Goal: Task Accomplishment & Management: Use online tool/utility

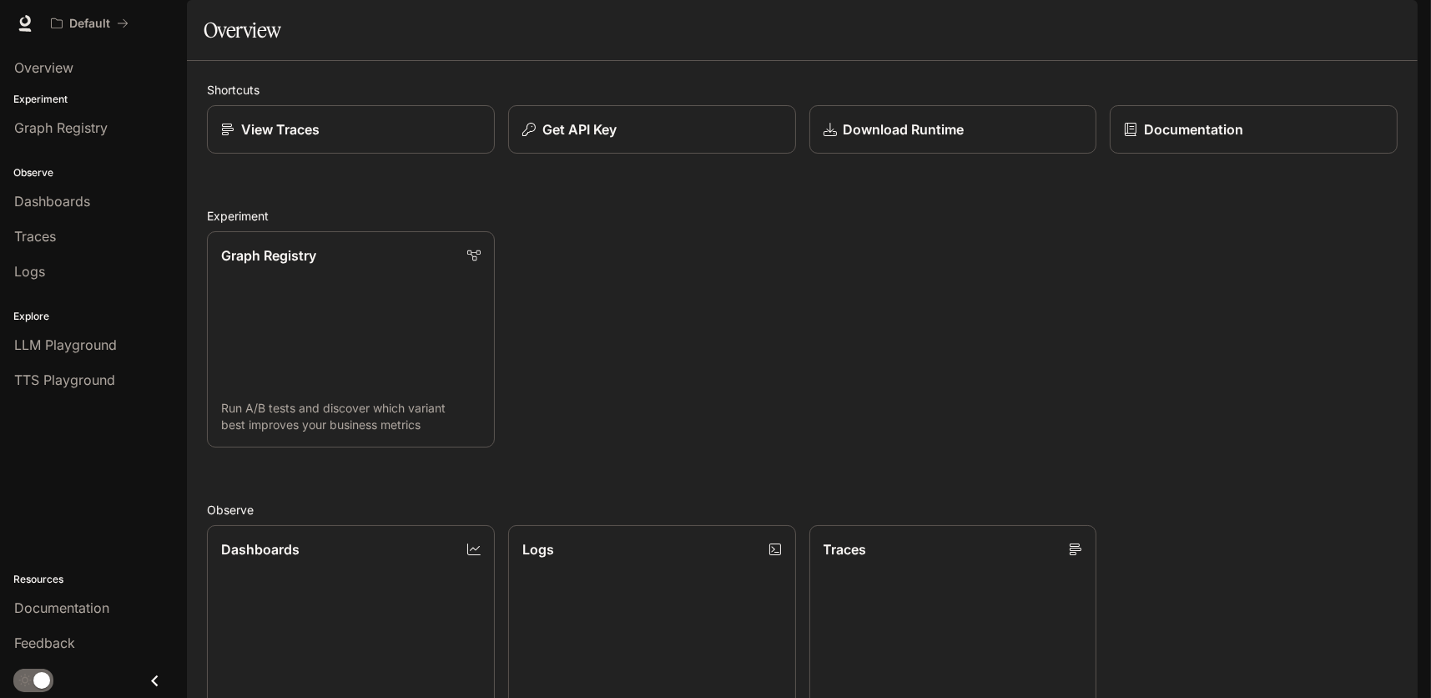
click at [785, 421] on div "Graph Registry Run A/B tests and discover which variant best improves your busi…" at bounding box center [796, 333] width 1204 height 230
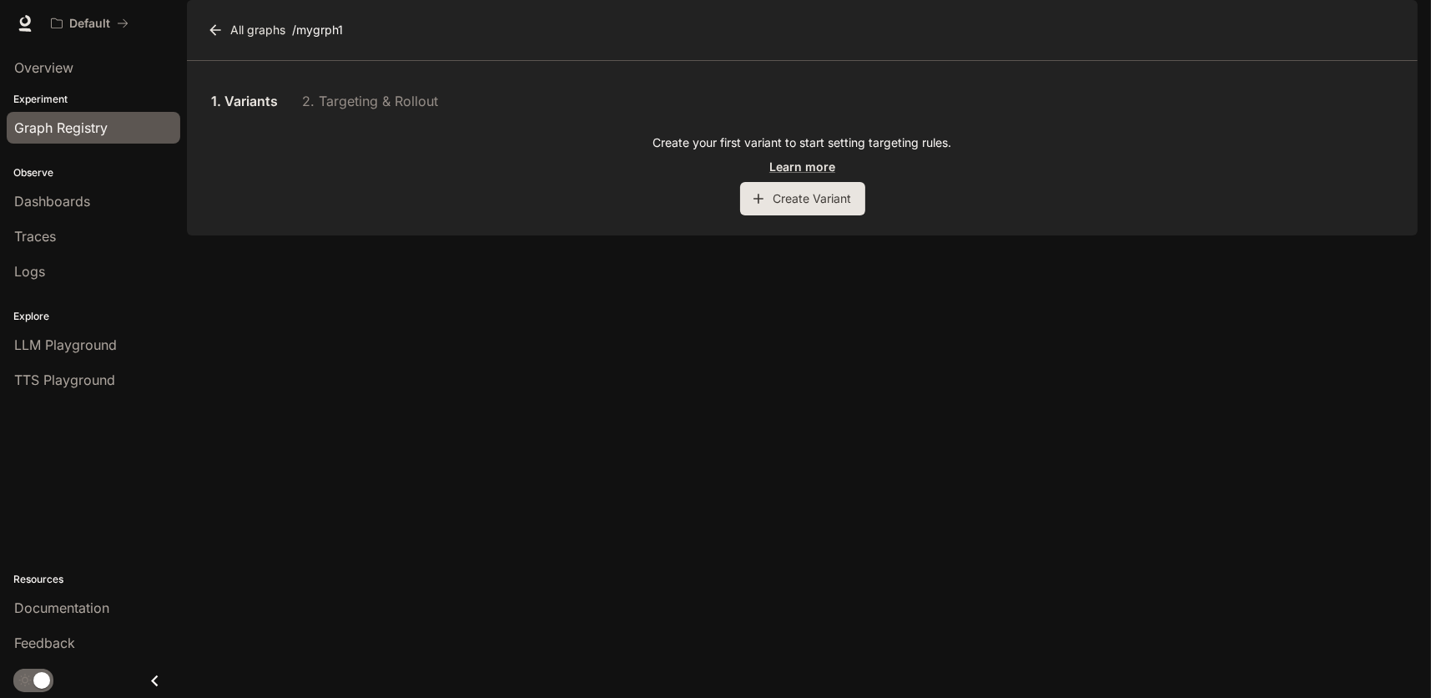
click at [49, 133] on span "Graph Registry" at bounding box center [60, 128] width 93 height 20
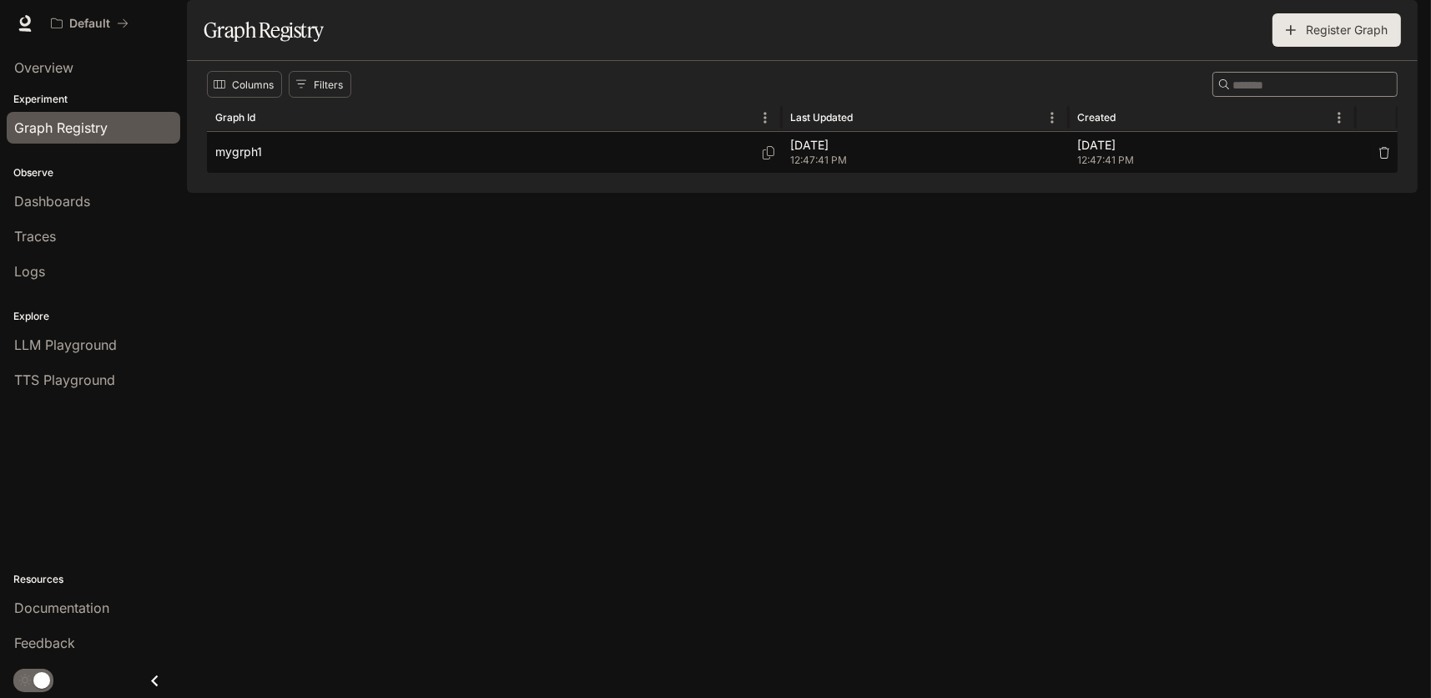
click at [241, 160] on p "mygrph1" at bounding box center [238, 152] width 47 height 17
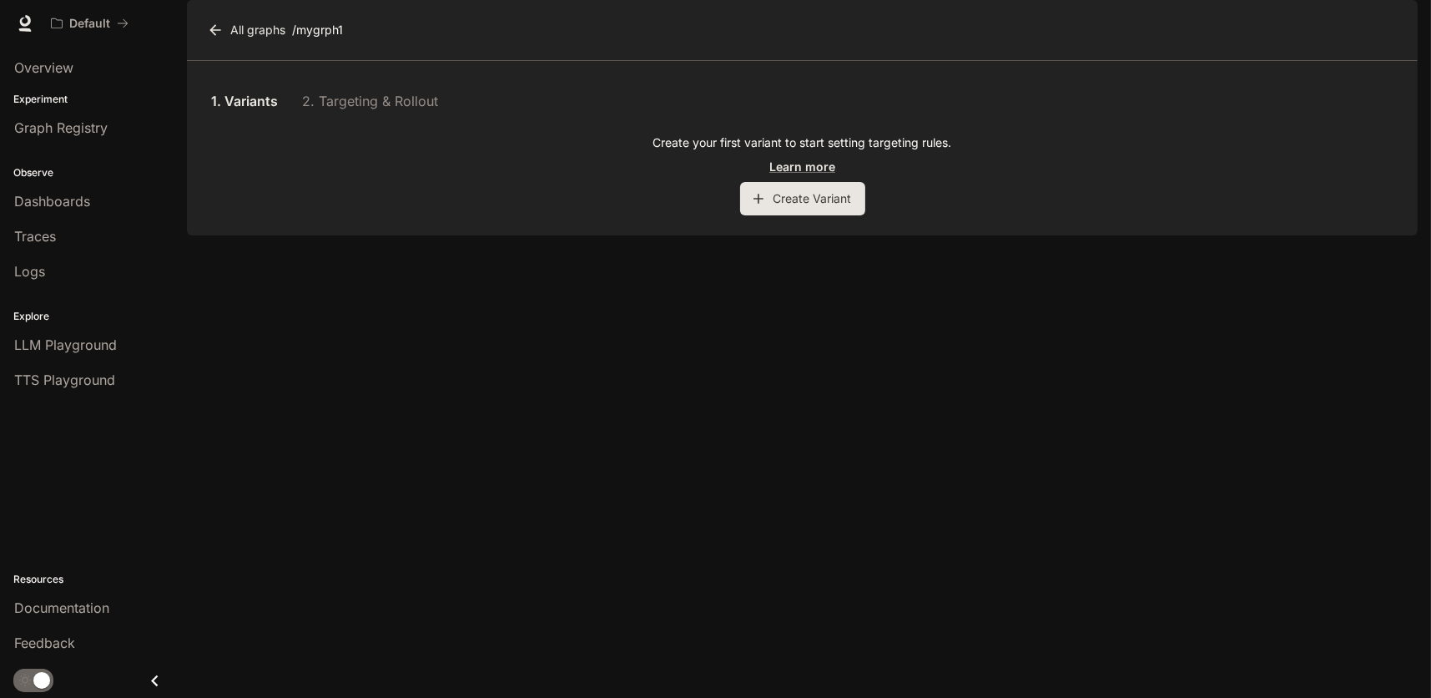
click at [212, 35] on icon at bounding box center [214, 29] width 11 height 11
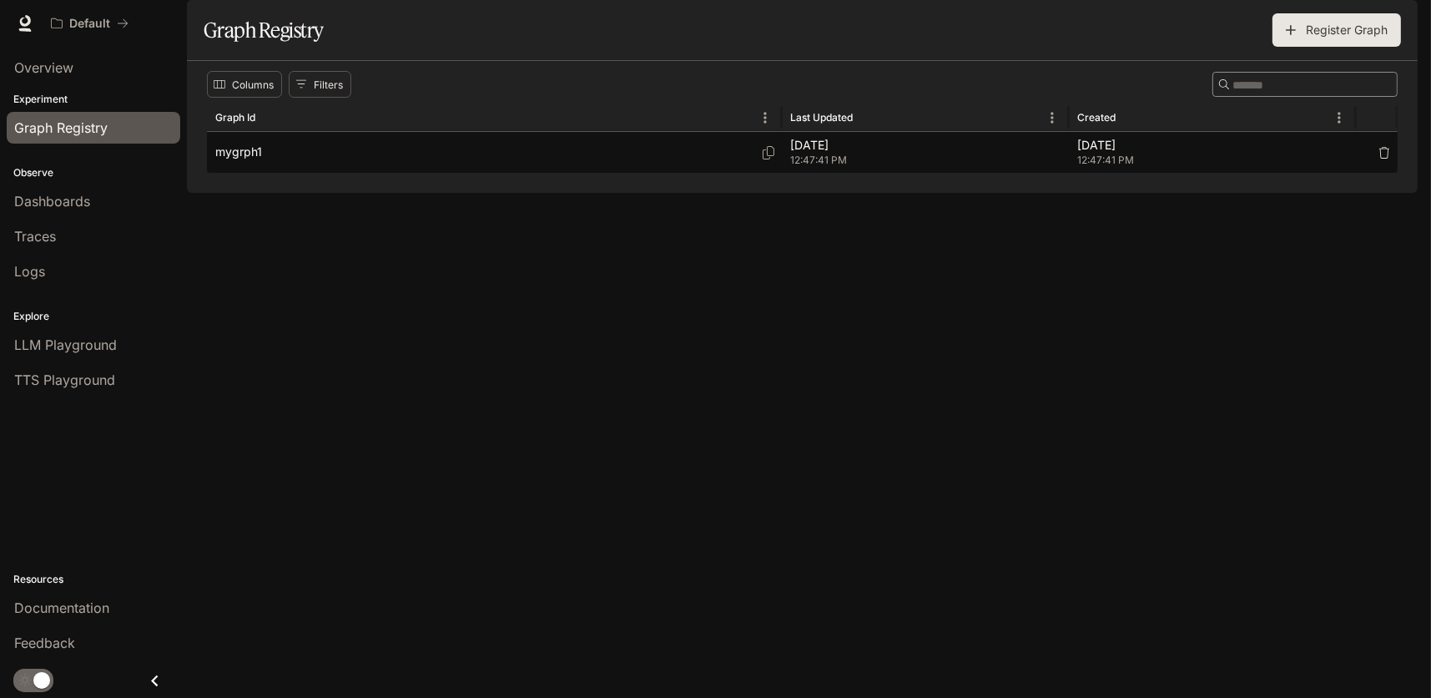
click at [247, 160] on p "mygrph1" at bounding box center [238, 152] width 47 height 17
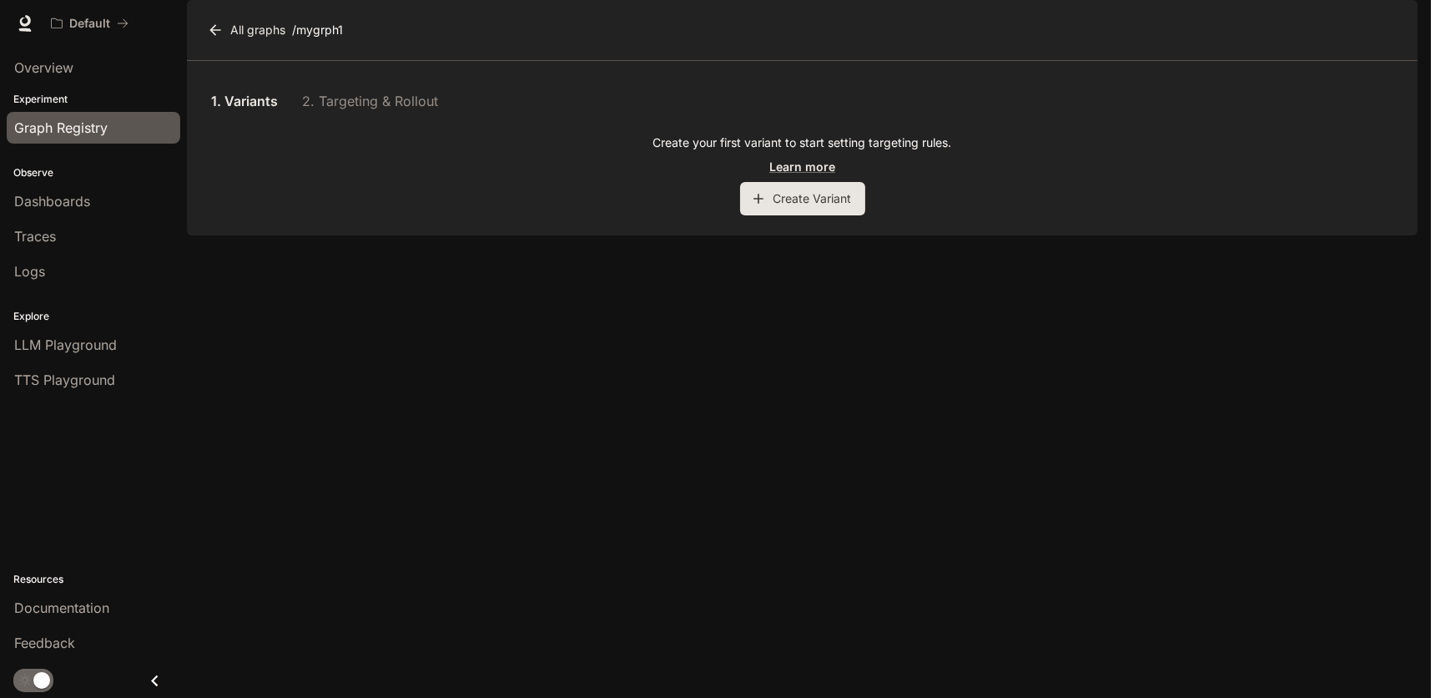
click at [48, 122] on span "Graph Registry" at bounding box center [60, 128] width 93 height 20
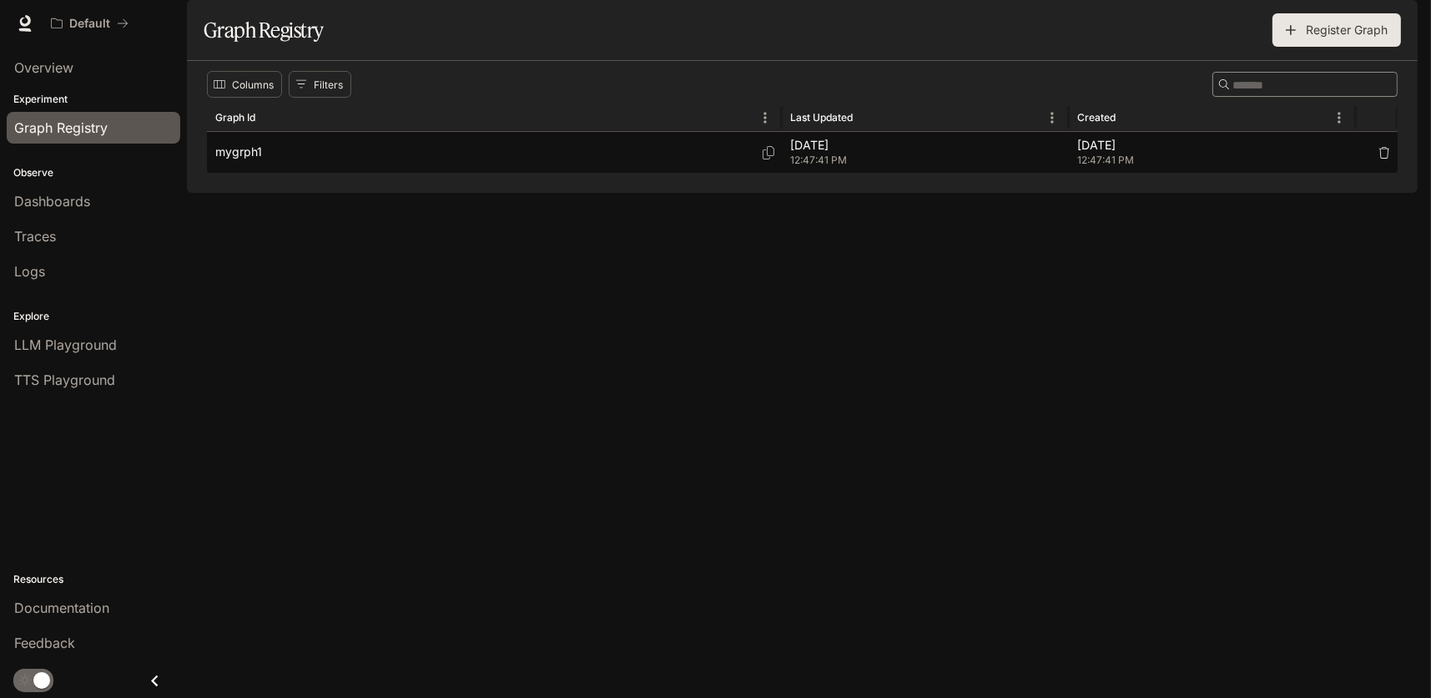
click at [1388, 159] on icon "button" at bounding box center [1385, 153] width 10 height 12
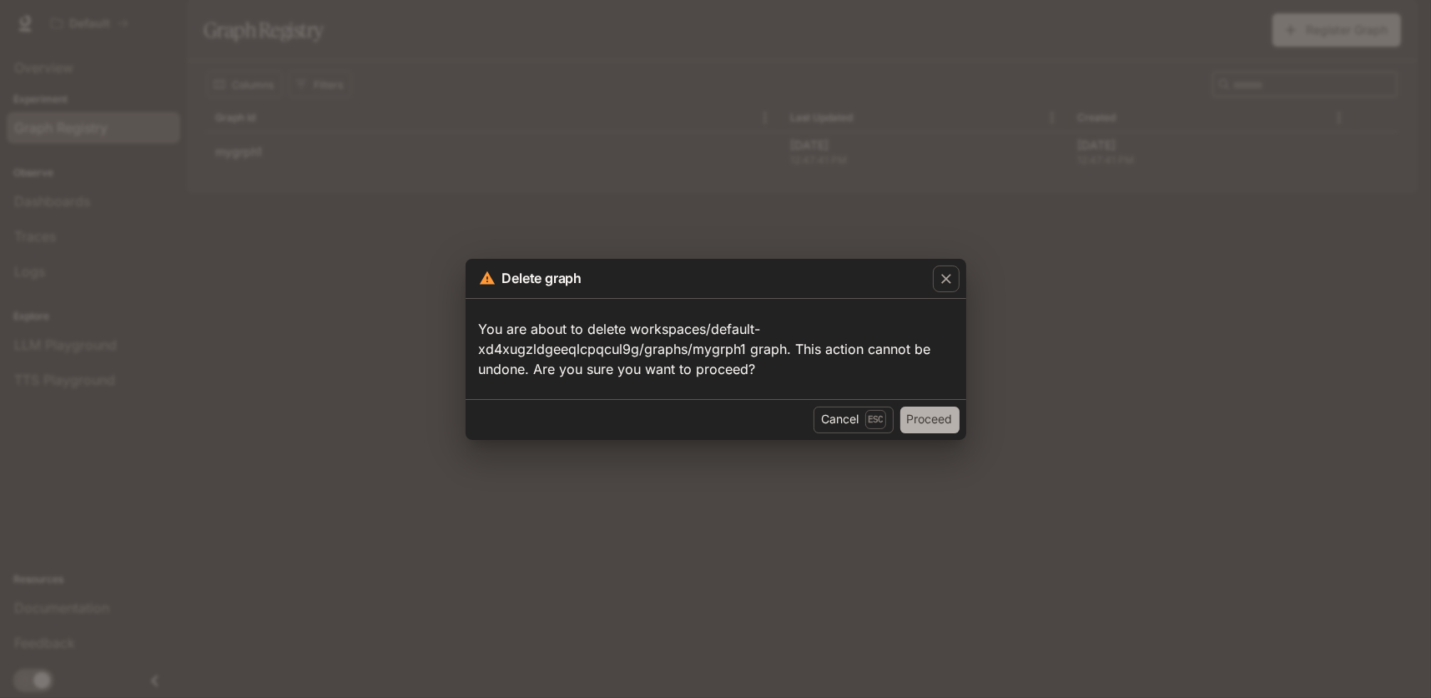
click at [939, 419] on button "Proceed" at bounding box center [930, 419] width 59 height 27
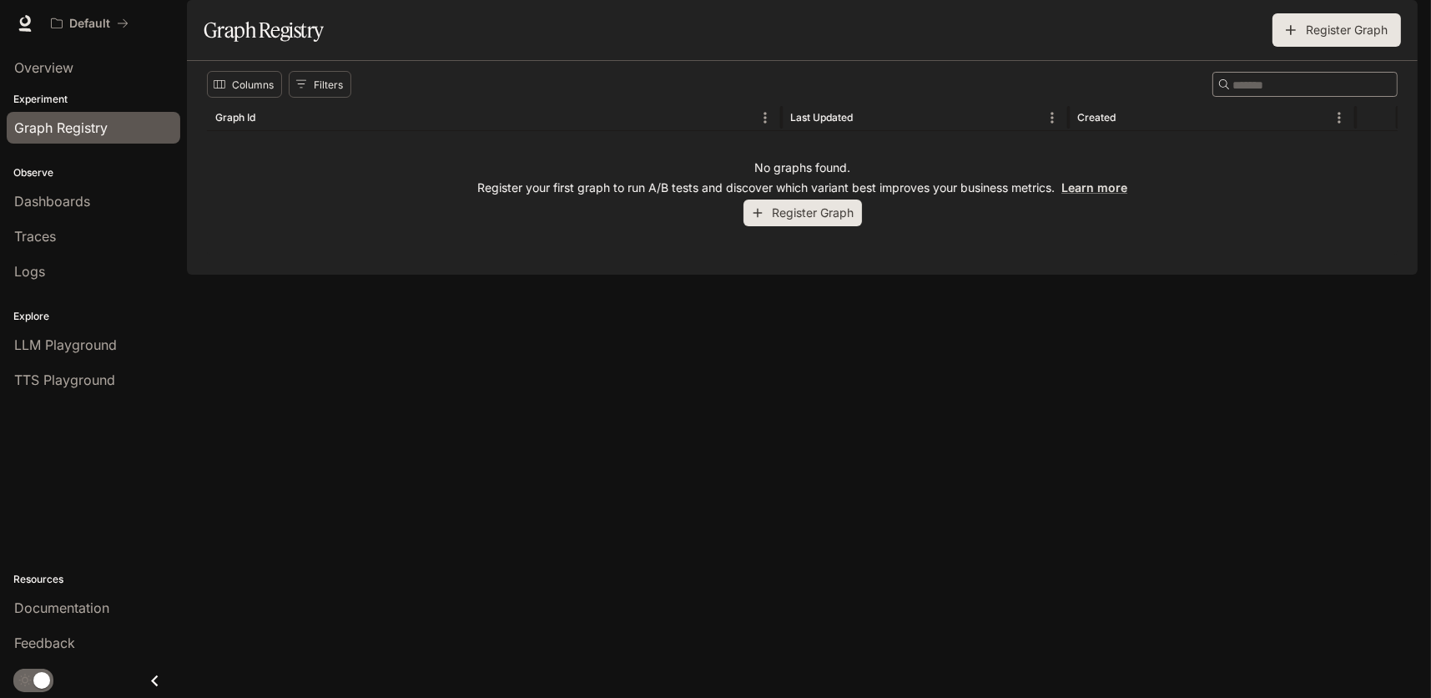
click at [83, 135] on span "Graph Registry" at bounding box center [60, 128] width 93 height 20
click at [1327, 47] on button "Register Graph" at bounding box center [1337, 29] width 129 height 33
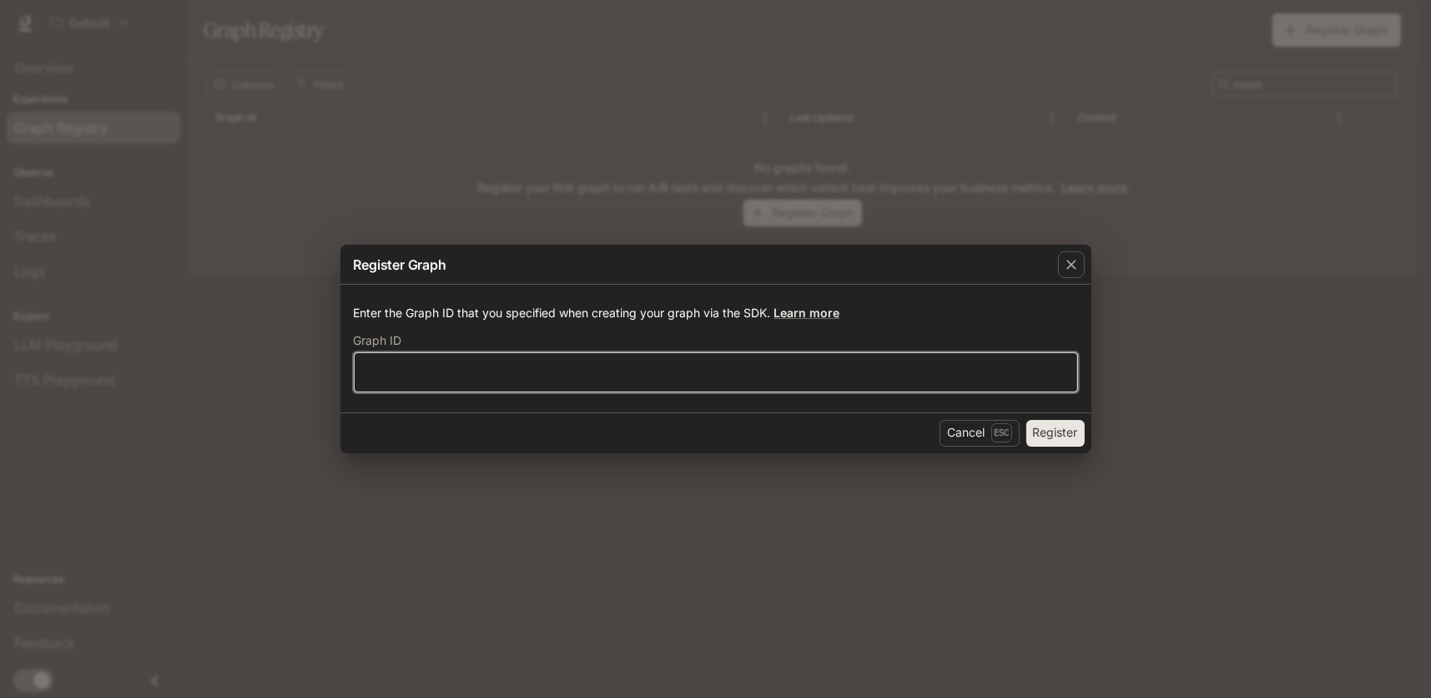
click at [422, 364] on input "text" at bounding box center [716, 371] width 723 height 17
click at [558, 376] on input "text" at bounding box center [716, 371] width 723 height 17
paste input "**********"
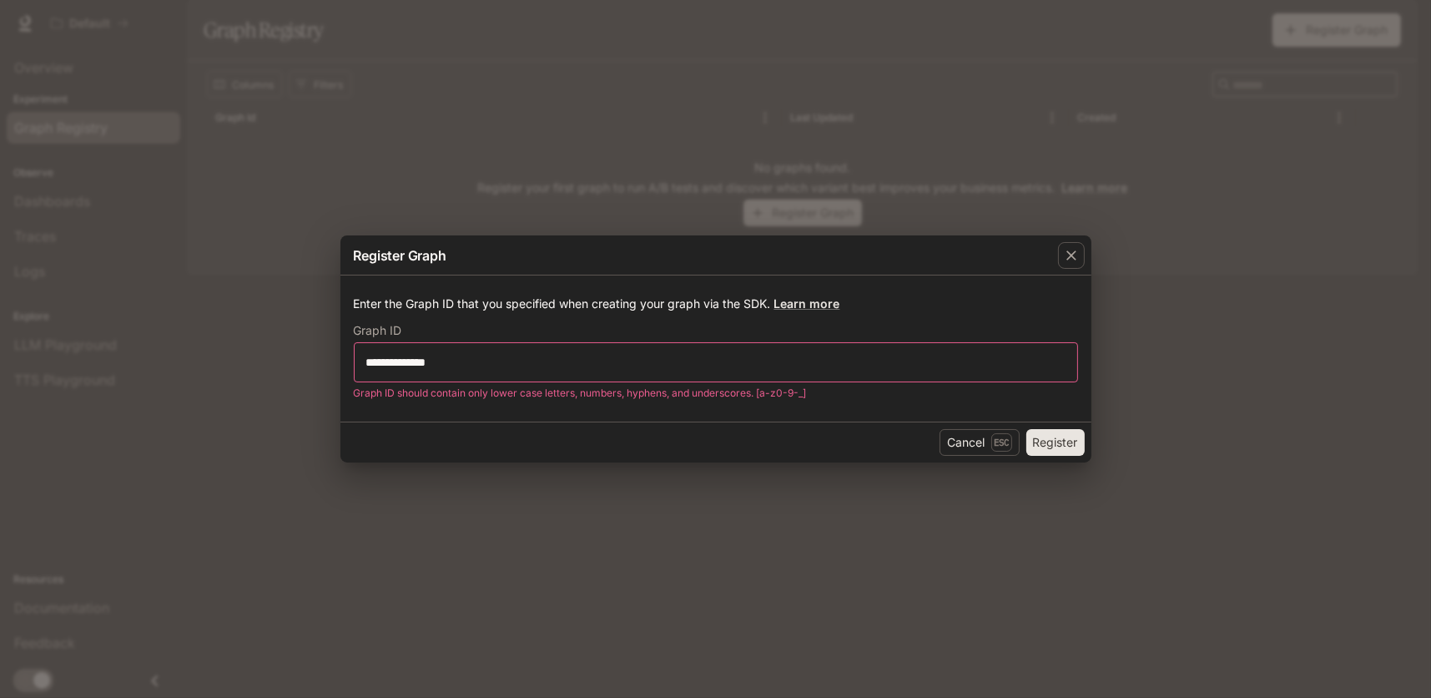
click at [1065, 447] on button "Register" at bounding box center [1056, 442] width 58 height 27
click at [515, 365] on input "**********" at bounding box center [716, 362] width 723 height 17
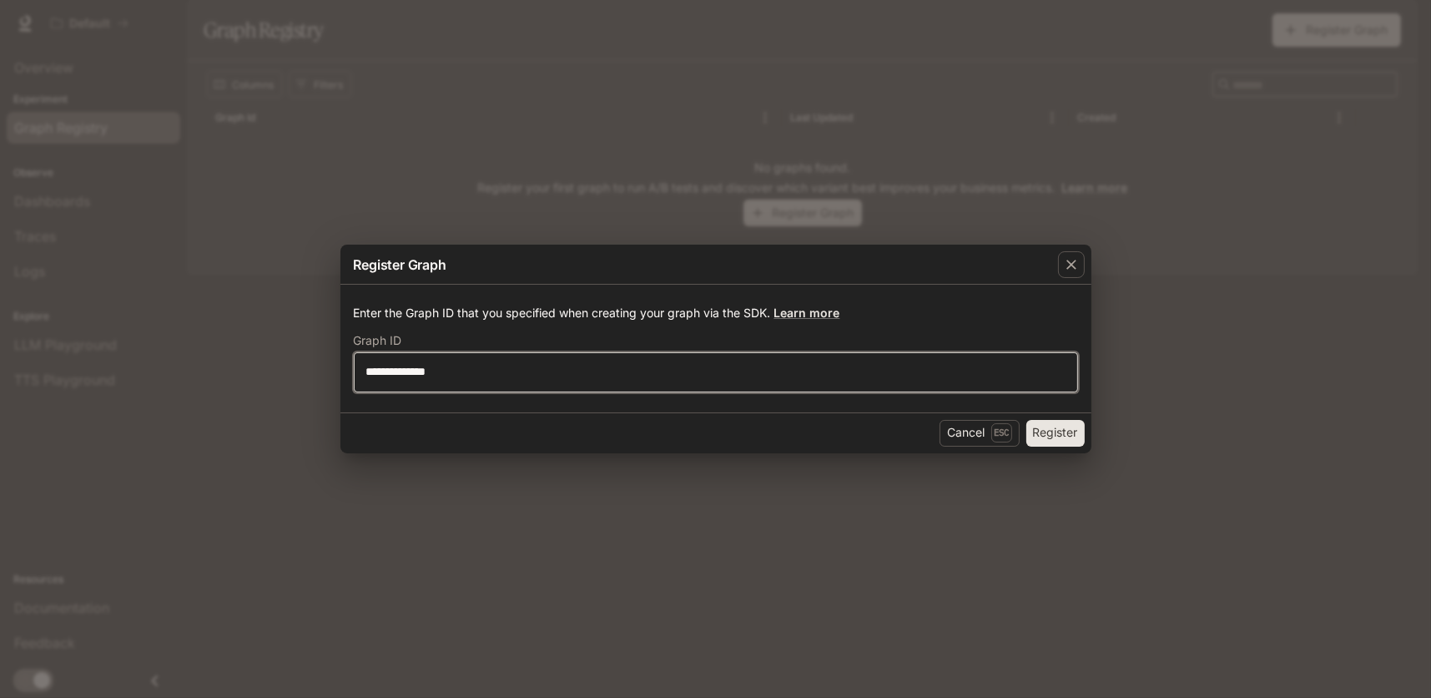
type input "**********"
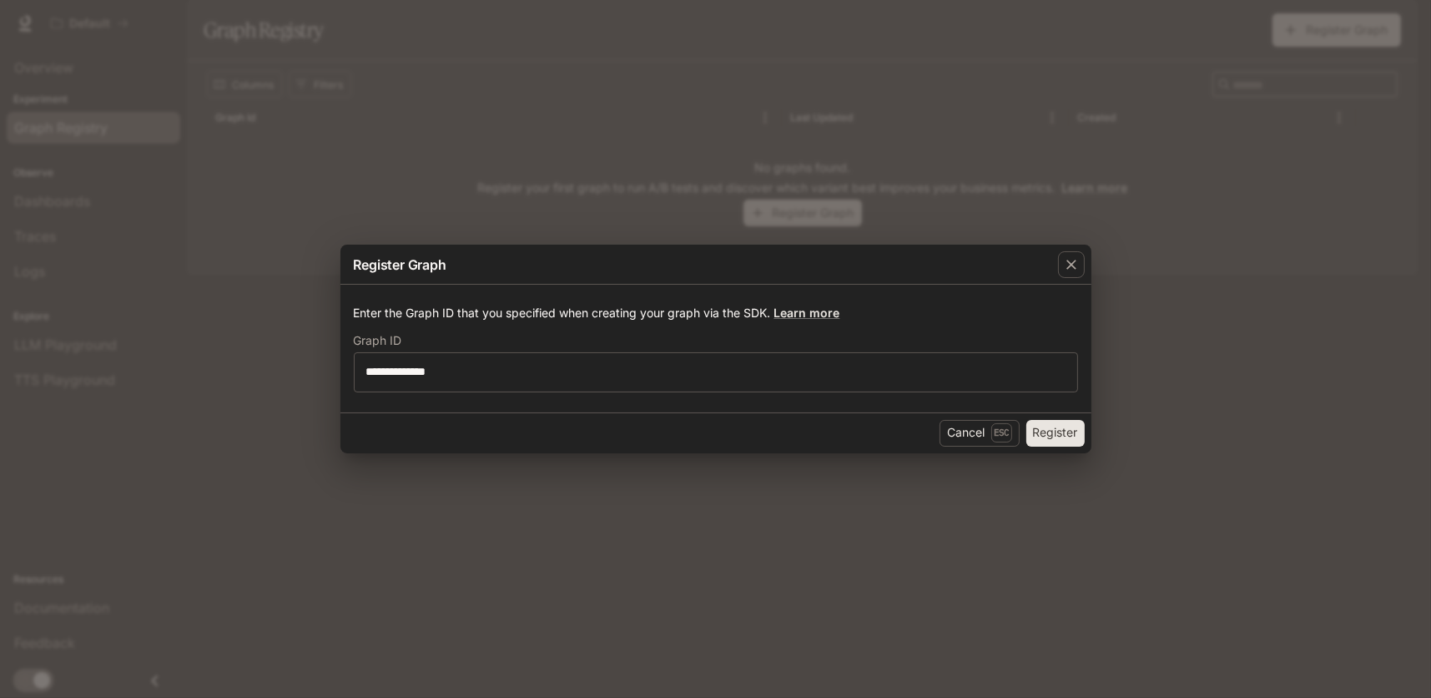
click at [1057, 428] on button "Register" at bounding box center [1056, 433] width 58 height 27
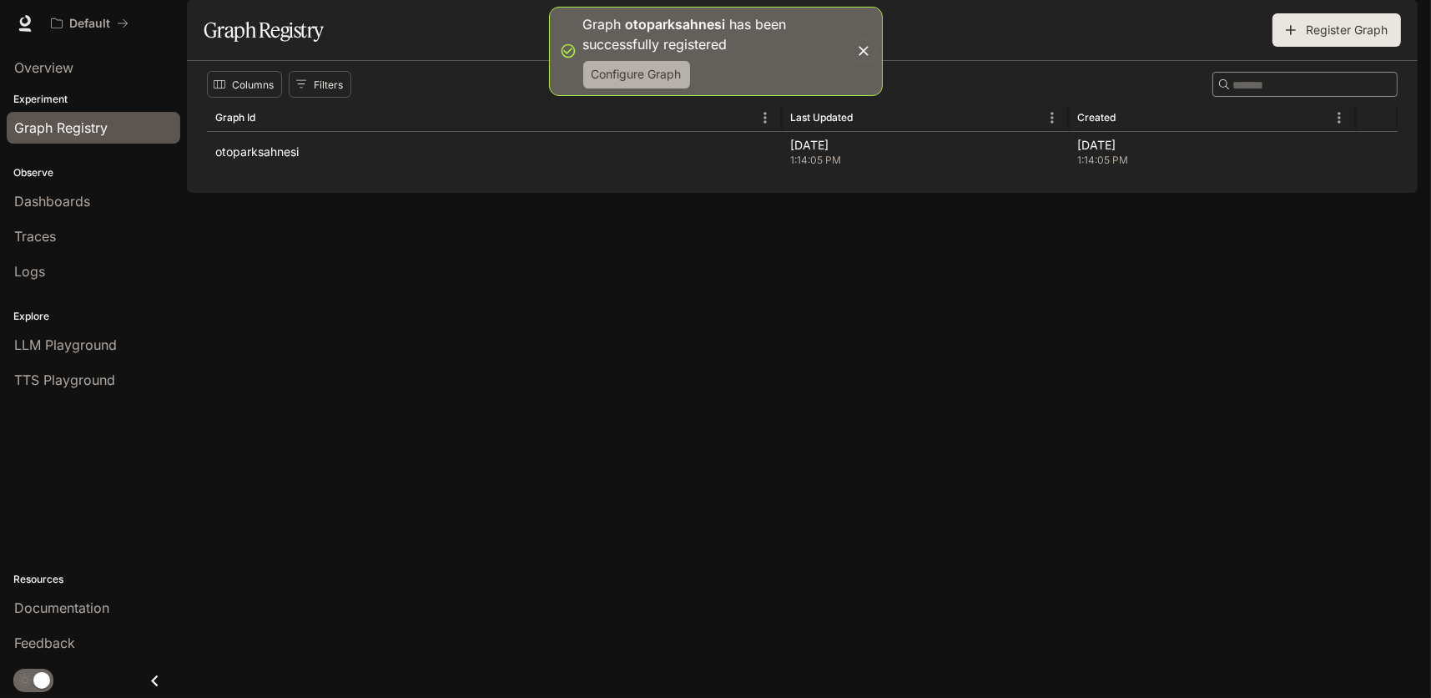
click at [644, 79] on button "Configure Graph" at bounding box center [636, 75] width 107 height 28
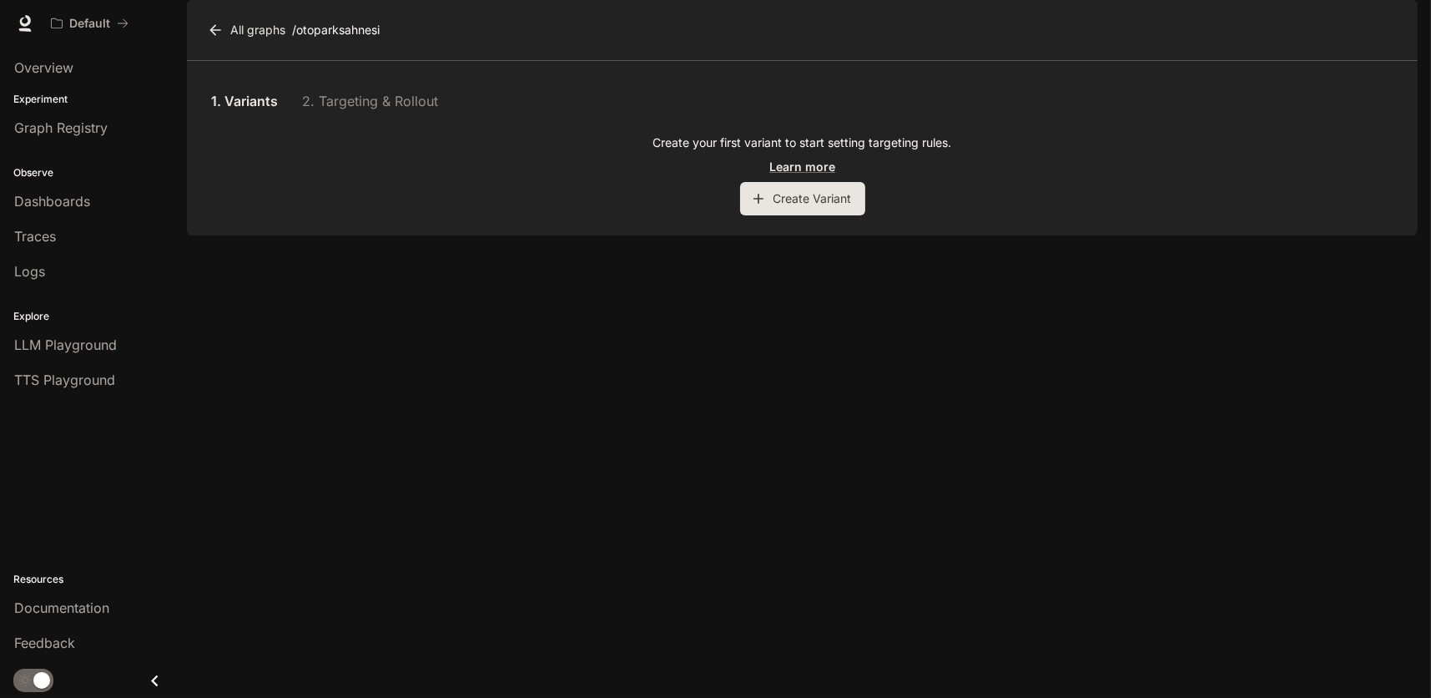
click at [426, 215] on div "Create your first variant to start setting targeting rules. Learn more Create V…" at bounding box center [802, 174] width 1191 height 81
click at [821, 215] on button "Create Variant" at bounding box center [802, 198] width 125 height 33
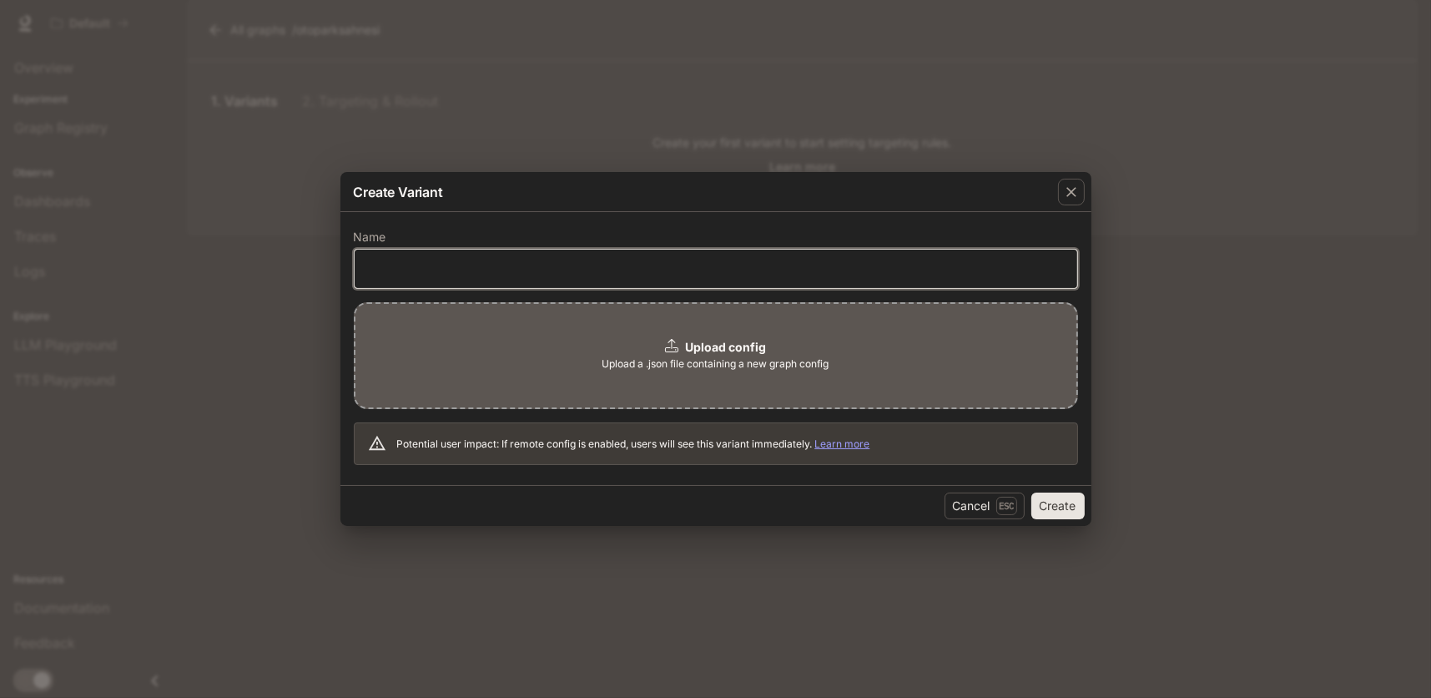
click at [404, 263] on input "text" at bounding box center [716, 268] width 723 height 17
type input "********"
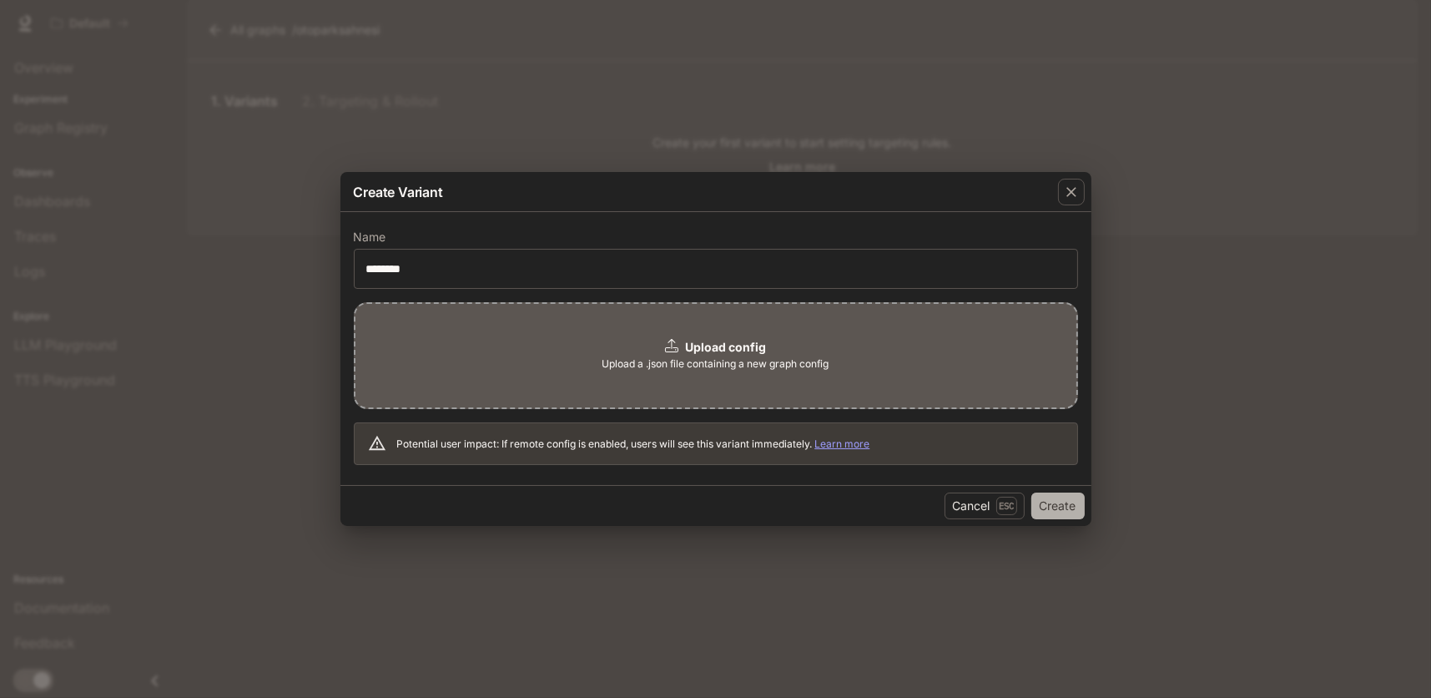
click at [1047, 500] on button "Create" at bounding box center [1058, 505] width 53 height 27
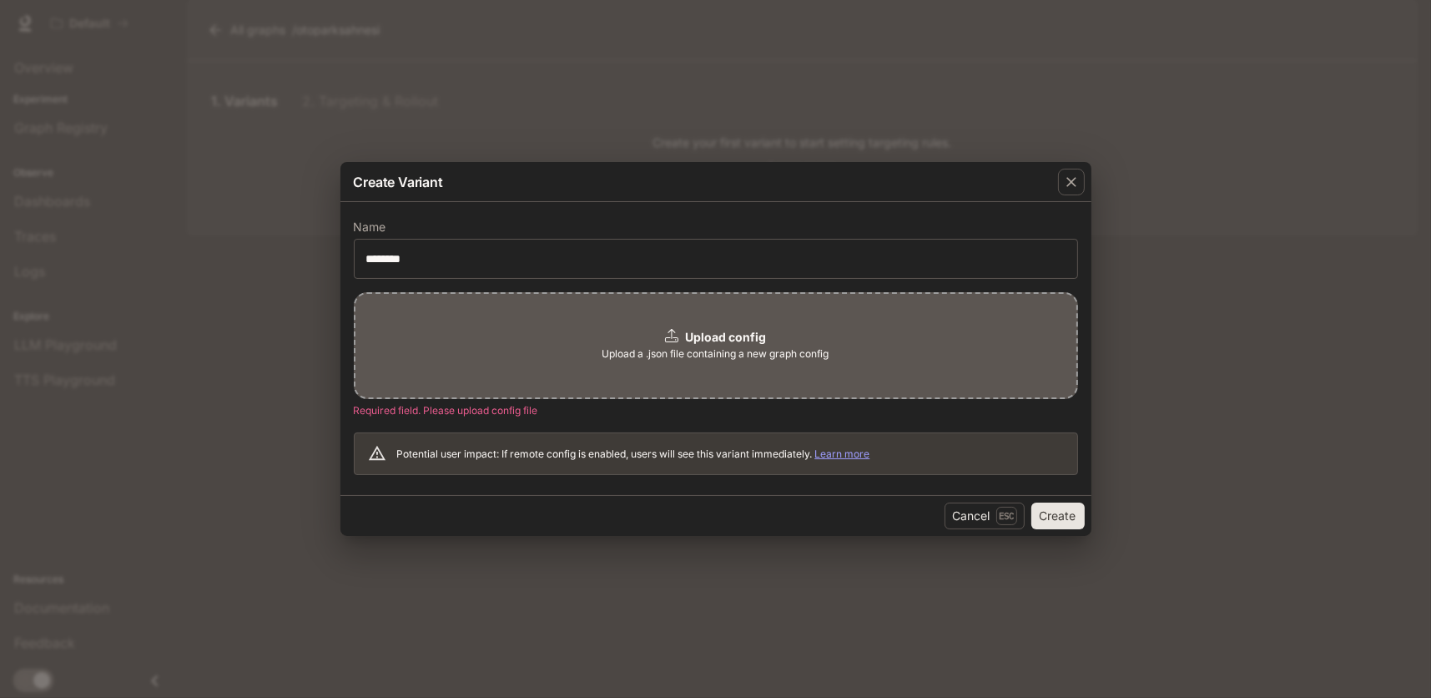
click at [1063, 517] on button "Create" at bounding box center [1058, 515] width 53 height 27
click at [504, 592] on div "Create Variant Name ******** ​ Upload config Upload a .json file containing a n…" at bounding box center [715, 349] width 1431 height 698
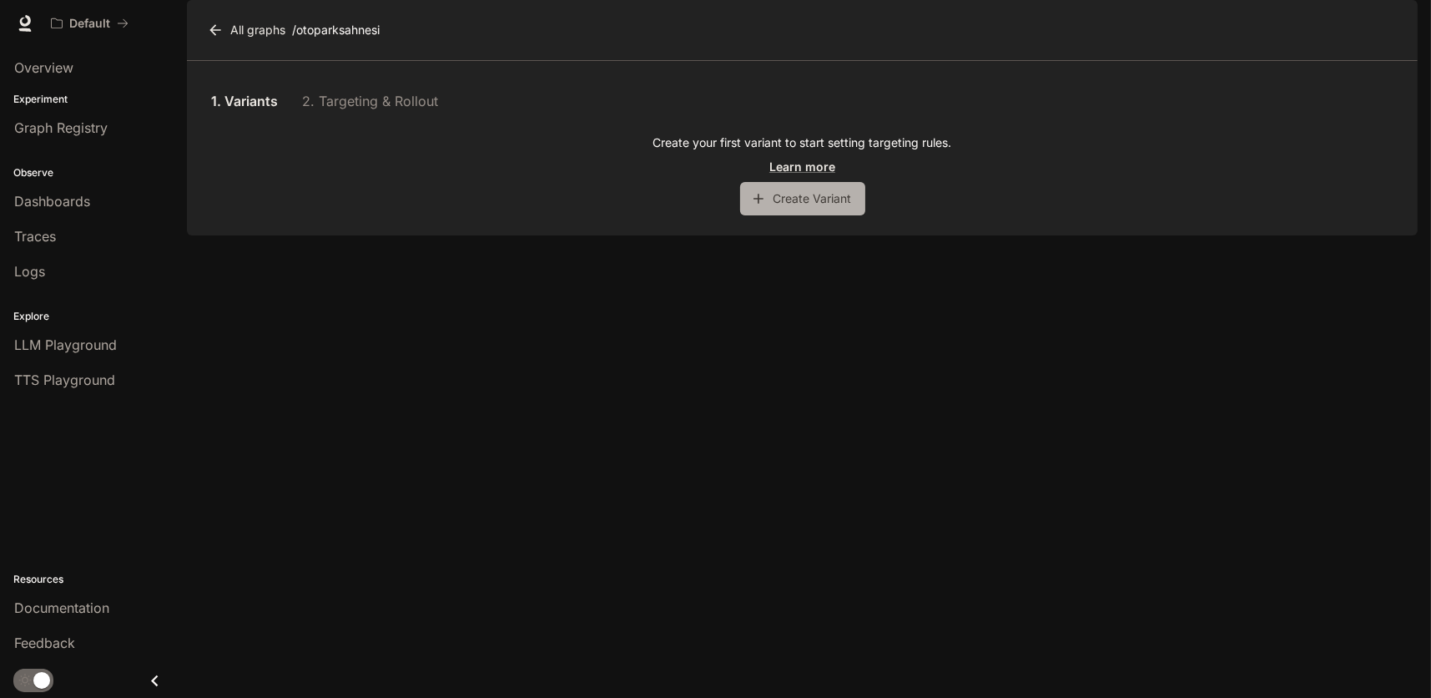
click at [818, 215] on button "Create Variant" at bounding box center [802, 198] width 125 height 33
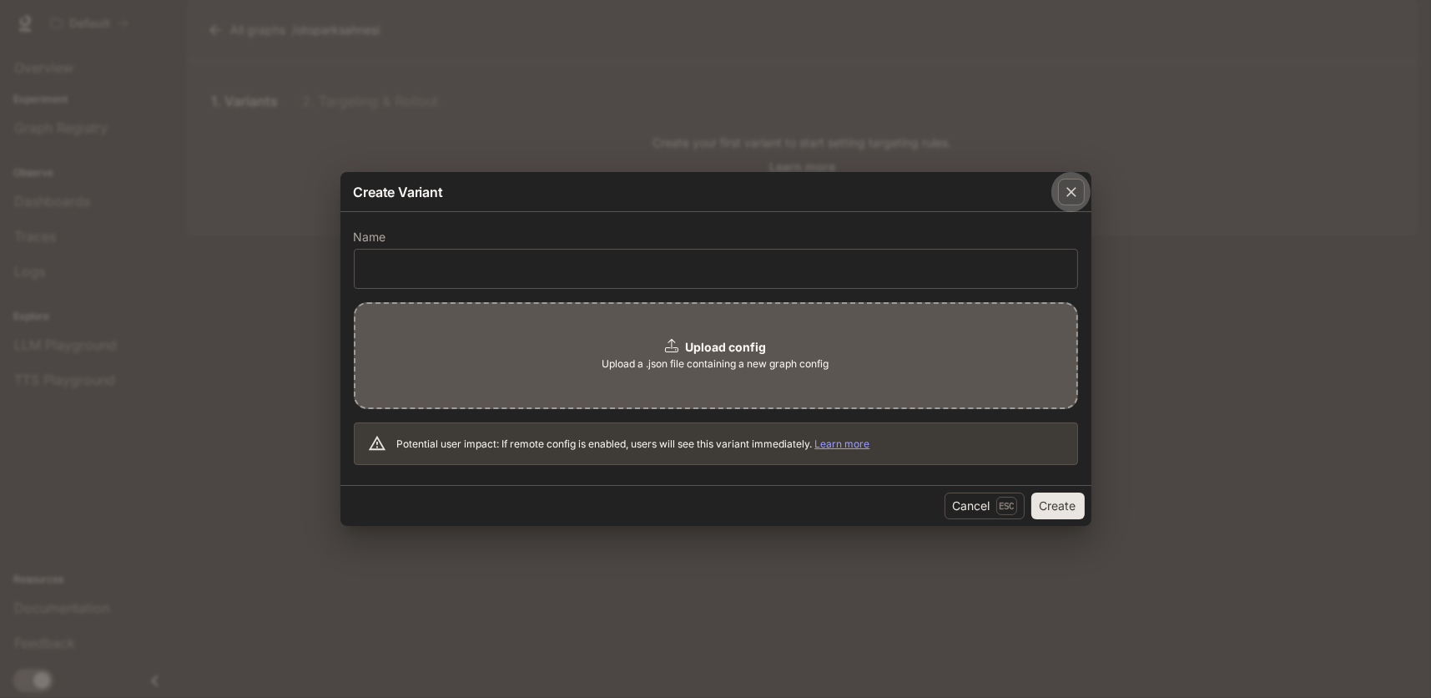
click at [1075, 190] on icon "button" at bounding box center [1071, 192] width 17 height 17
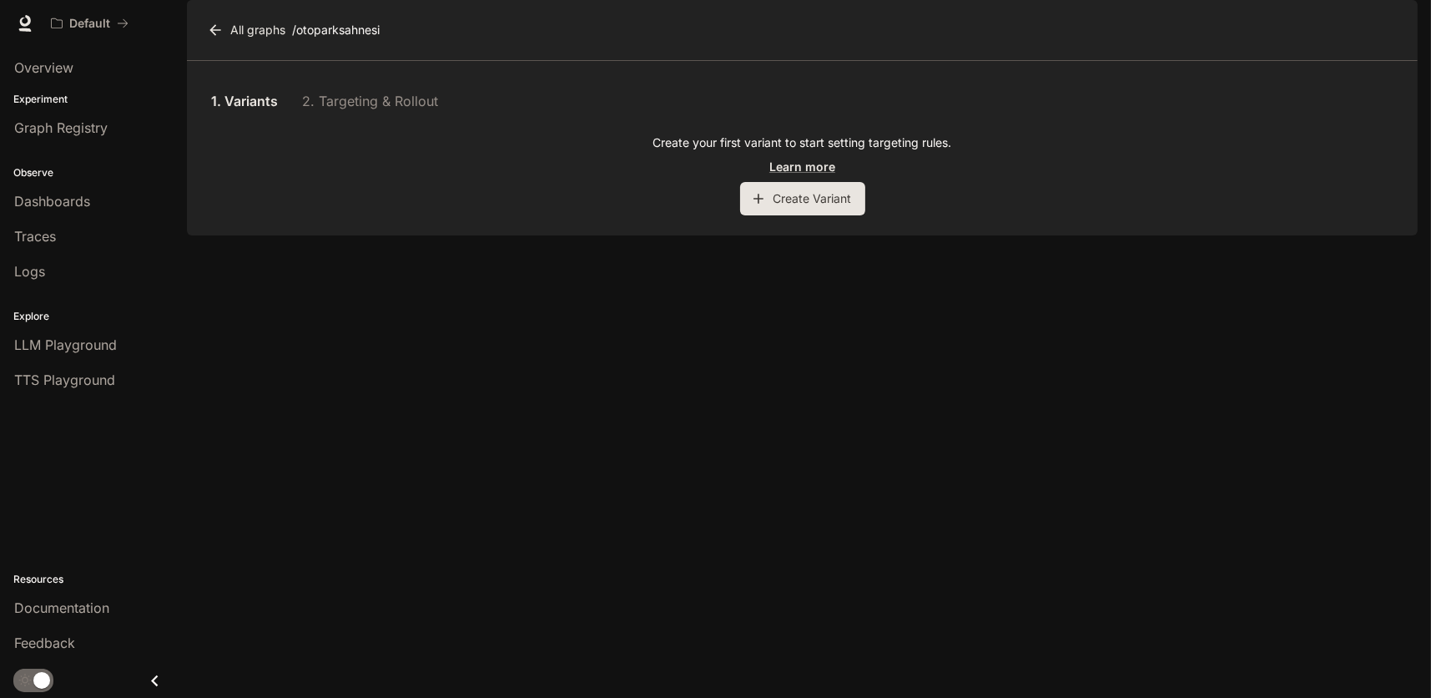
click at [793, 215] on button "Create Variant" at bounding box center [802, 198] width 125 height 33
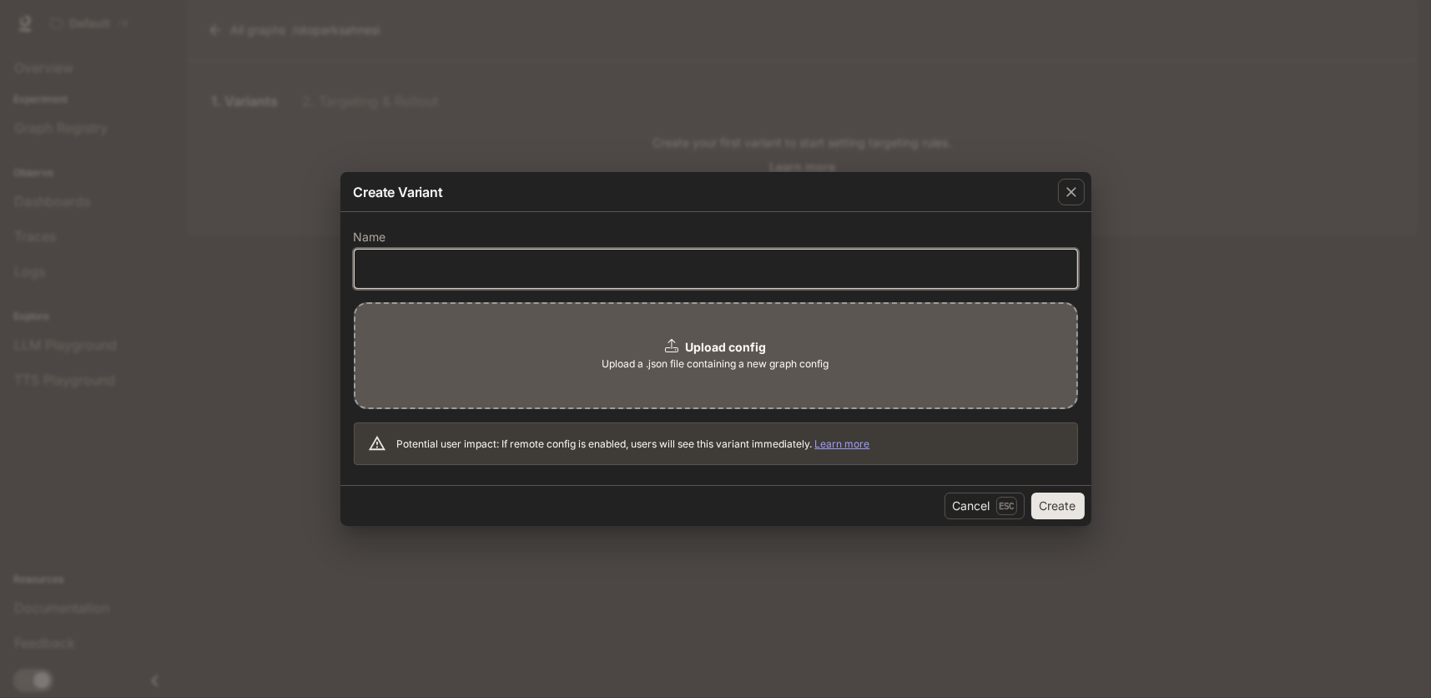
click at [505, 263] on input "text" at bounding box center [716, 268] width 723 height 17
type input "********"
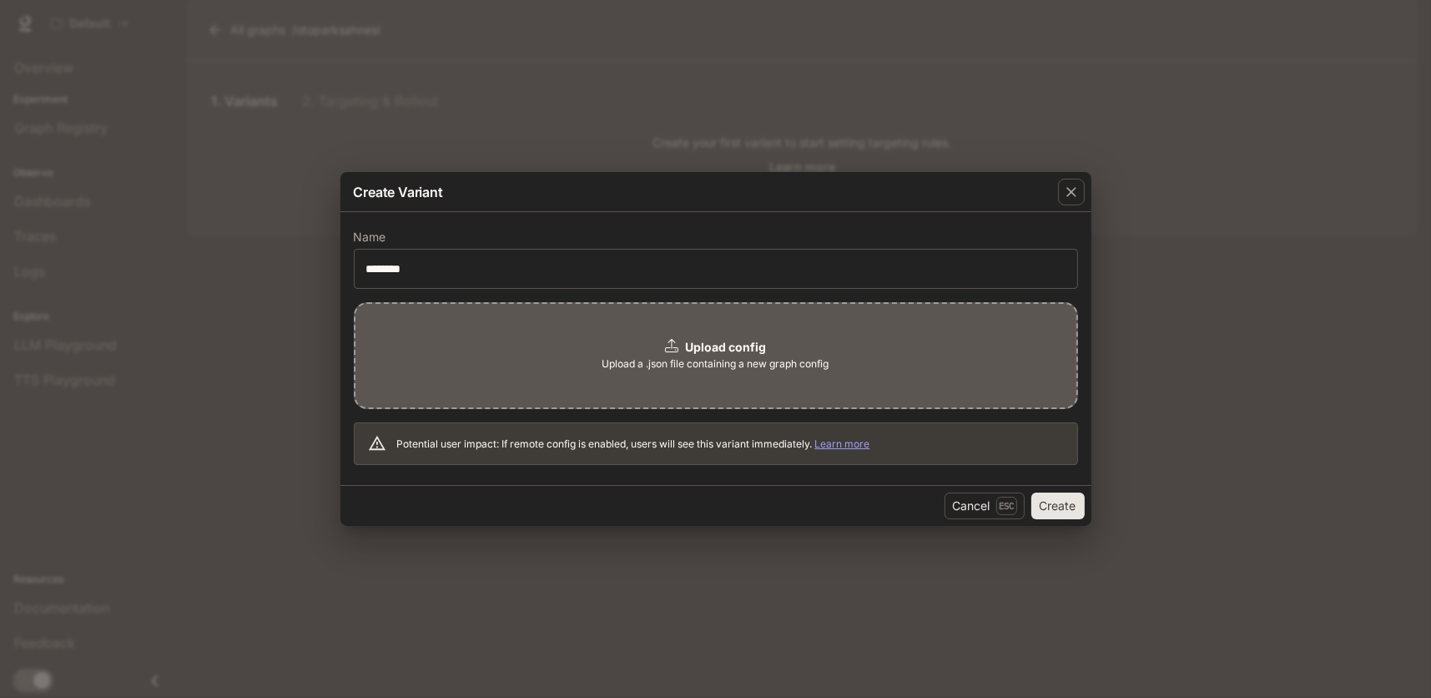
click at [809, 364] on span "Upload a .json file containing a new graph config" at bounding box center [716, 364] width 227 height 17
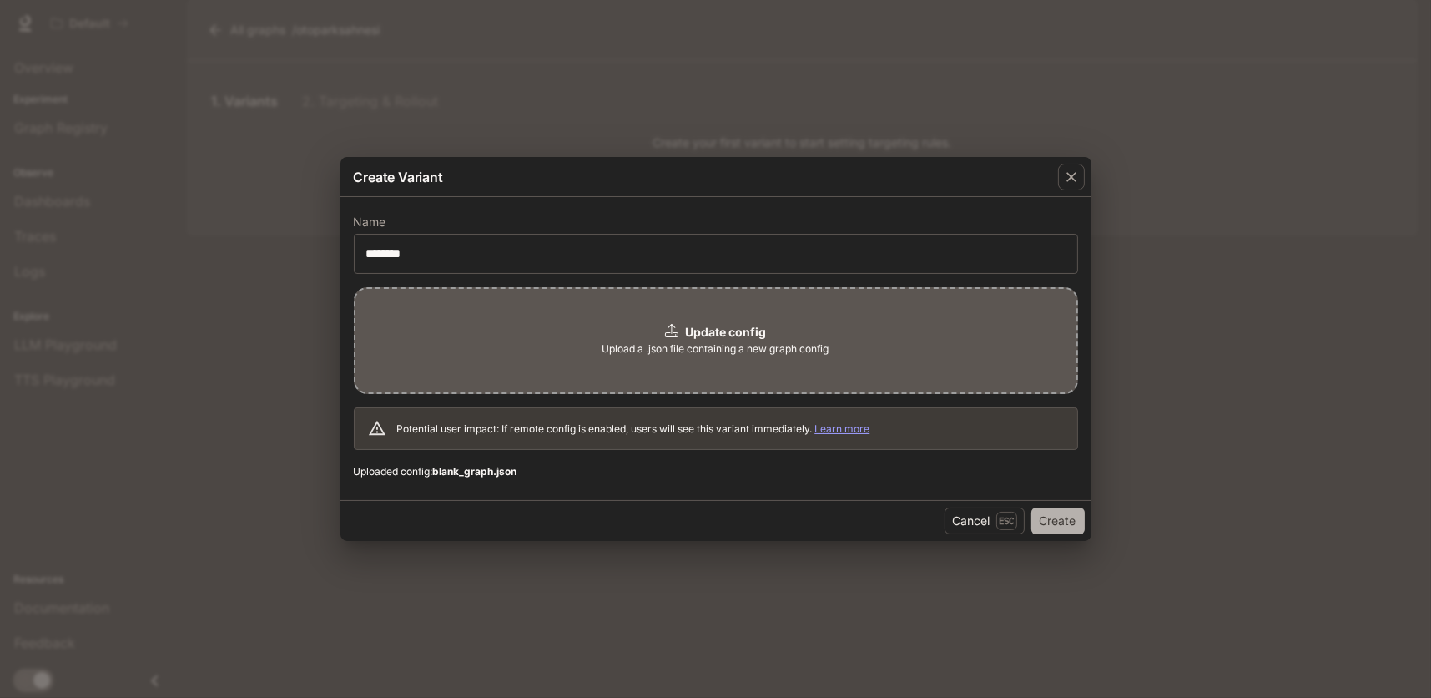
click at [1070, 525] on button "Create" at bounding box center [1058, 520] width 53 height 27
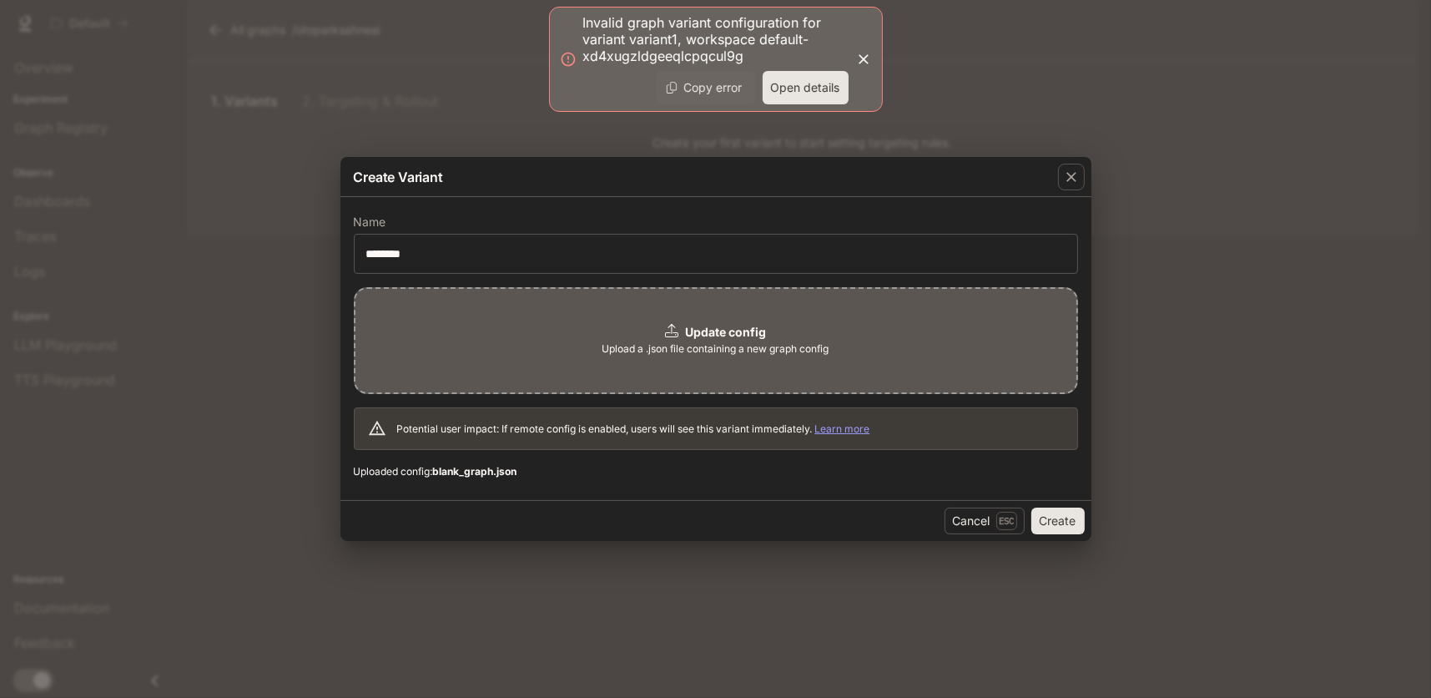
drag, startPoint x: 581, startPoint y: 18, endPoint x: 654, endPoint y: 44, distance: 78.1
click at [654, 44] on div "Invalid graph variant configuration for variant variant1, workspace default-xd4…" at bounding box center [716, 59] width 334 height 105
click at [729, 83] on button "Copy error" at bounding box center [706, 87] width 100 height 33
click at [795, 87] on button "Open details" at bounding box center [806, 87] width 86 height 33
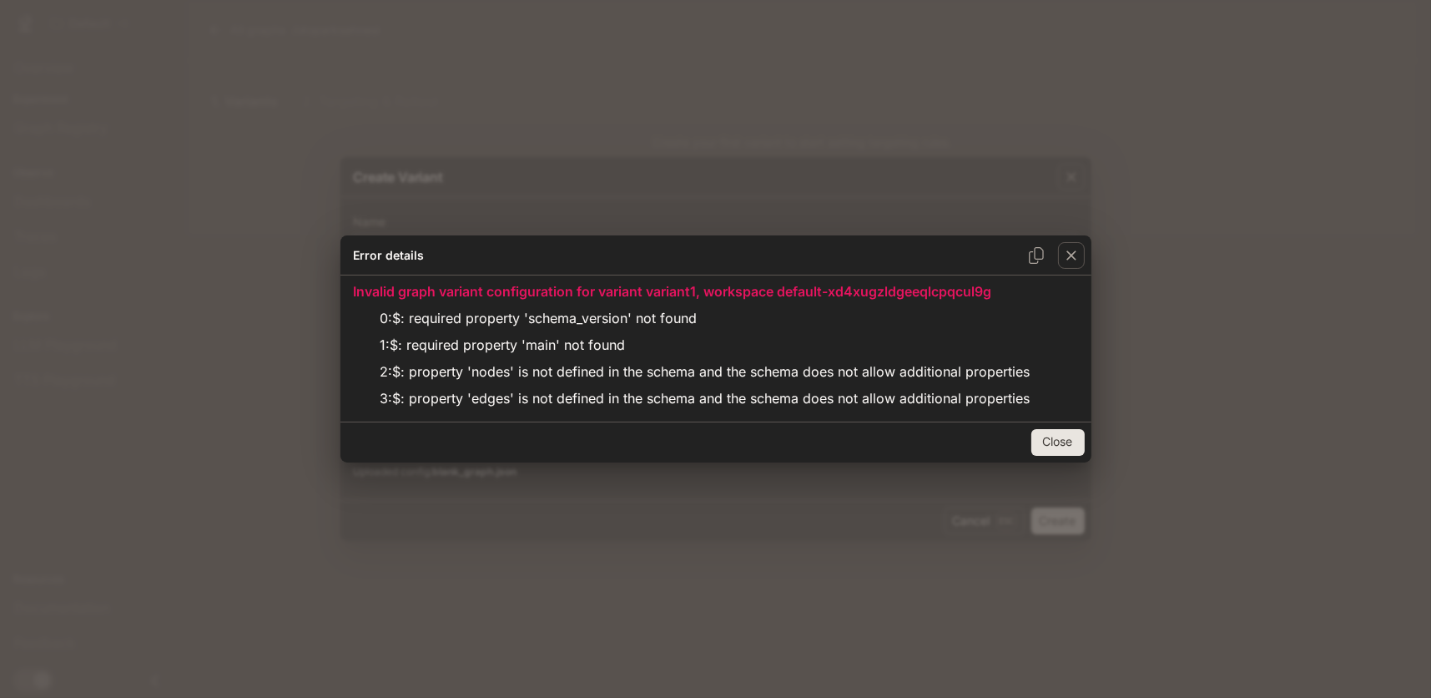
click at [1065, 444] on button "Close" at bounding box center [1058, 442] width 53 height 27
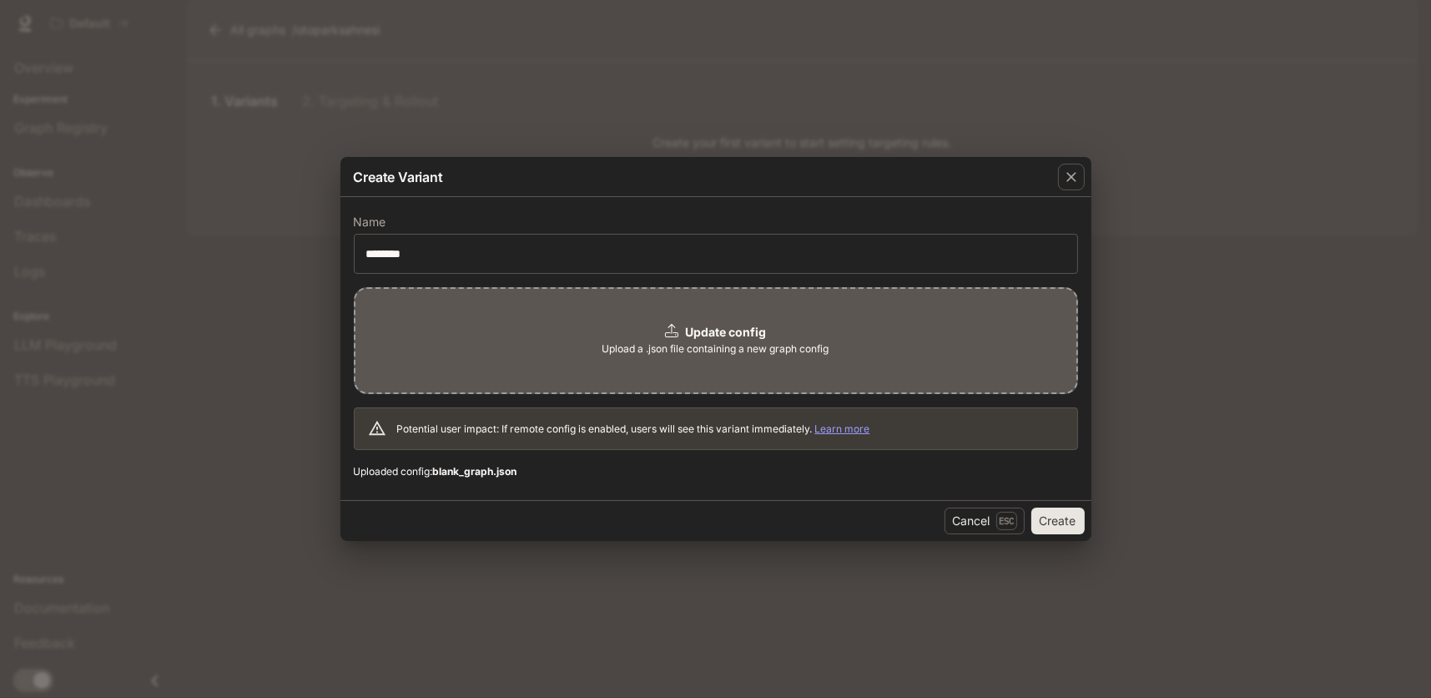
click at [704, 344] on span "Upload a .json file containing a new graph config" at bounding box center [716, 349] width 227 height 17
click at [1057, 518] on button "Create" at bounding box center [1058, 520] width 53 height 27
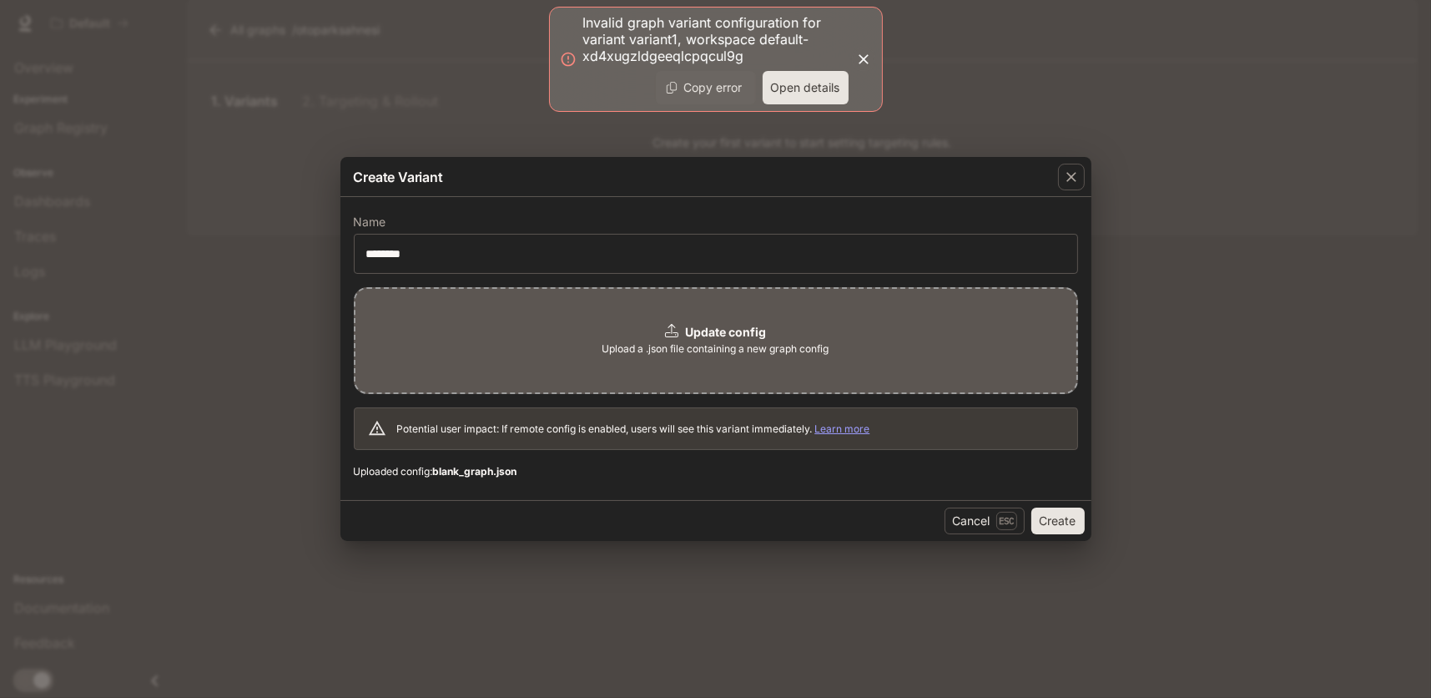
click at [729, 88] on button "Copy error" at bounding box center [706, 87] width 100 height 33
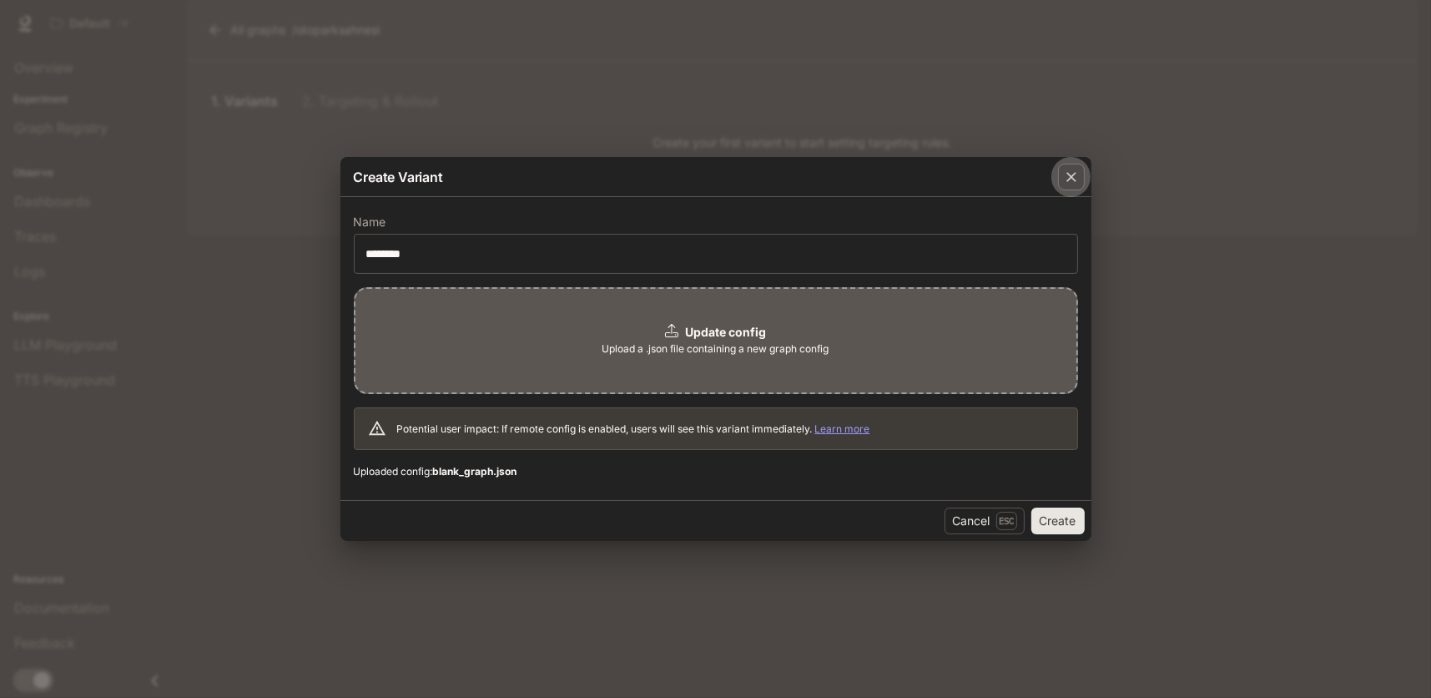
click at [1076, 181] on icon "button" at bounding box center [1071, 177] width 17 height 17
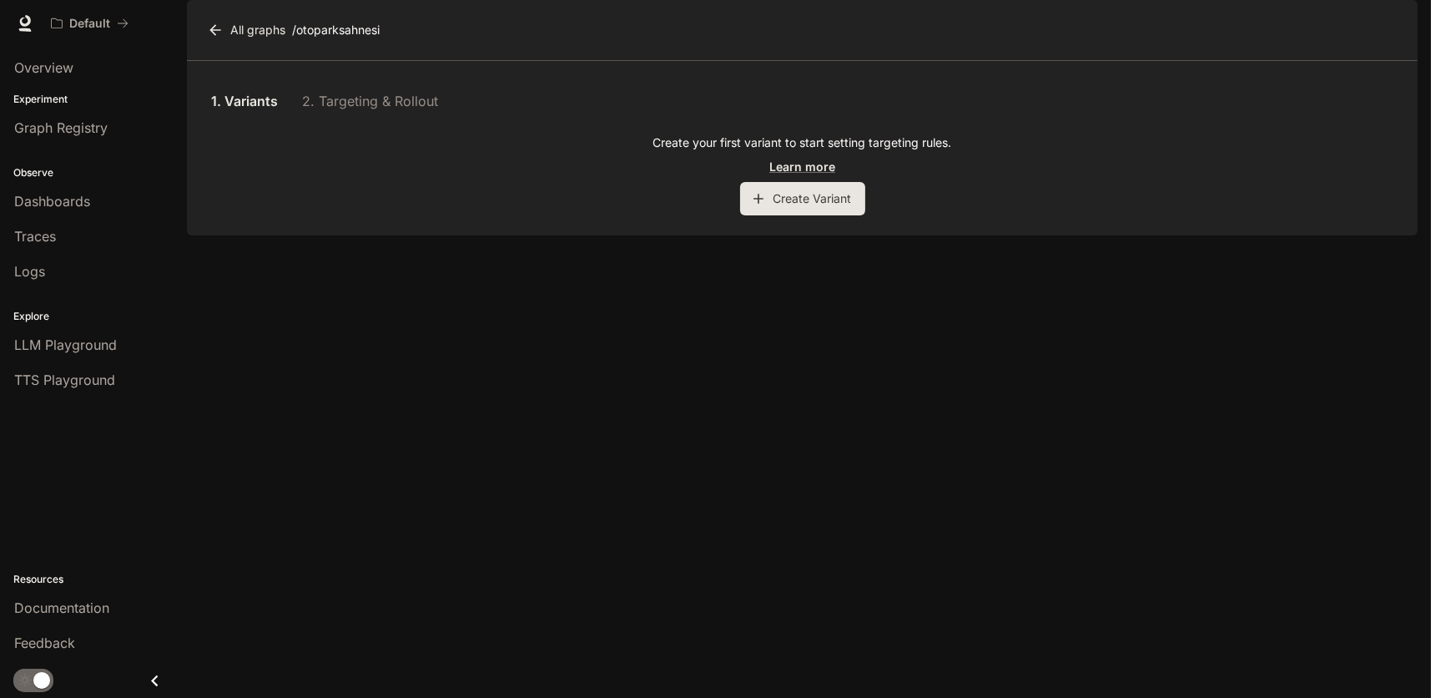
click at [450, 235] on div "1. Variants 2. Targeting & Rollout Create your first variant to start setting t…" at bounding box center [802, 148] width 1231 height 174
click at [58, 67] on span "Overview" at bounding box center [43, 68] width 59 height 20
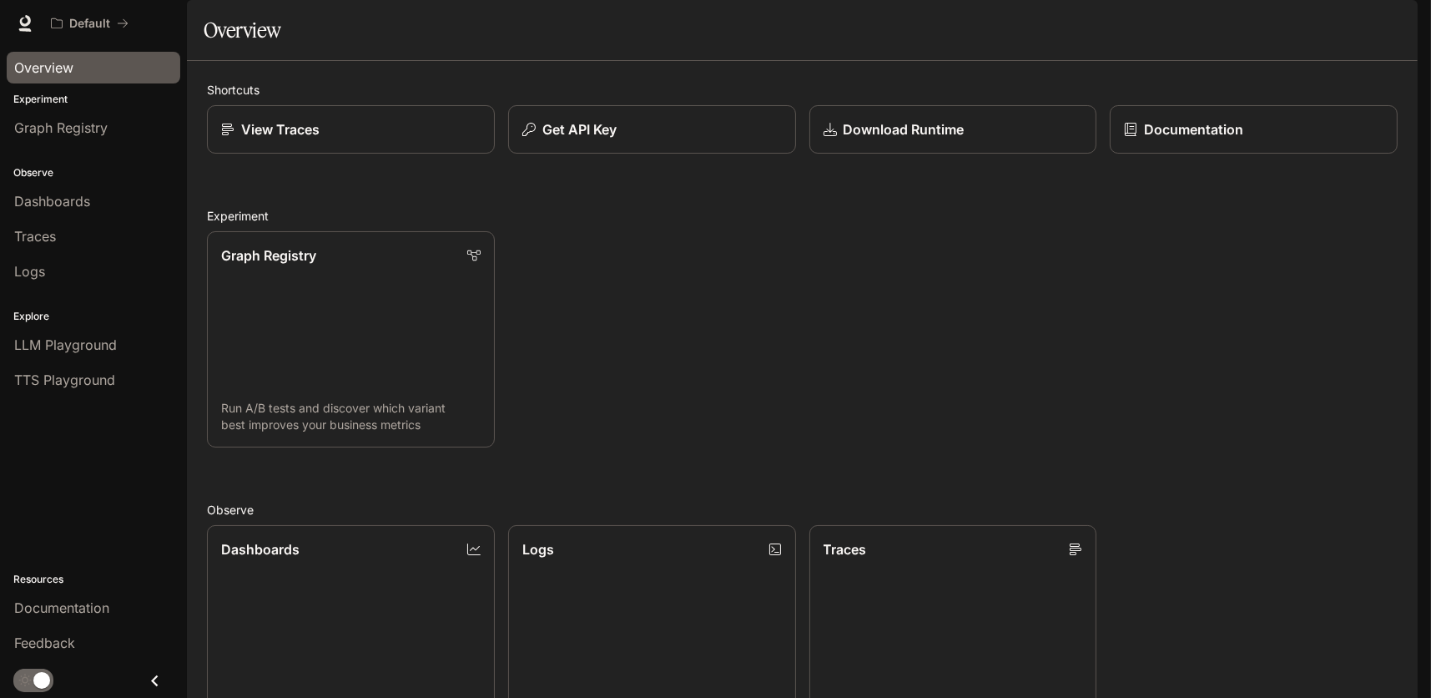
click at [795, 331] on div "Graph Registry Run A/B tests and discover which variant best improves your busi…" at bounding box center [796, 333] width 1204 height 230
click at [1254, 402] on div "Graph Registry Run A/B tests and discover which variant best improves your busi…" at bounding box center [796, 333] width 1204 height 230
click at [58, 129] on span "Graph Registry" at bounding box center [60, 128] width 93 height 20
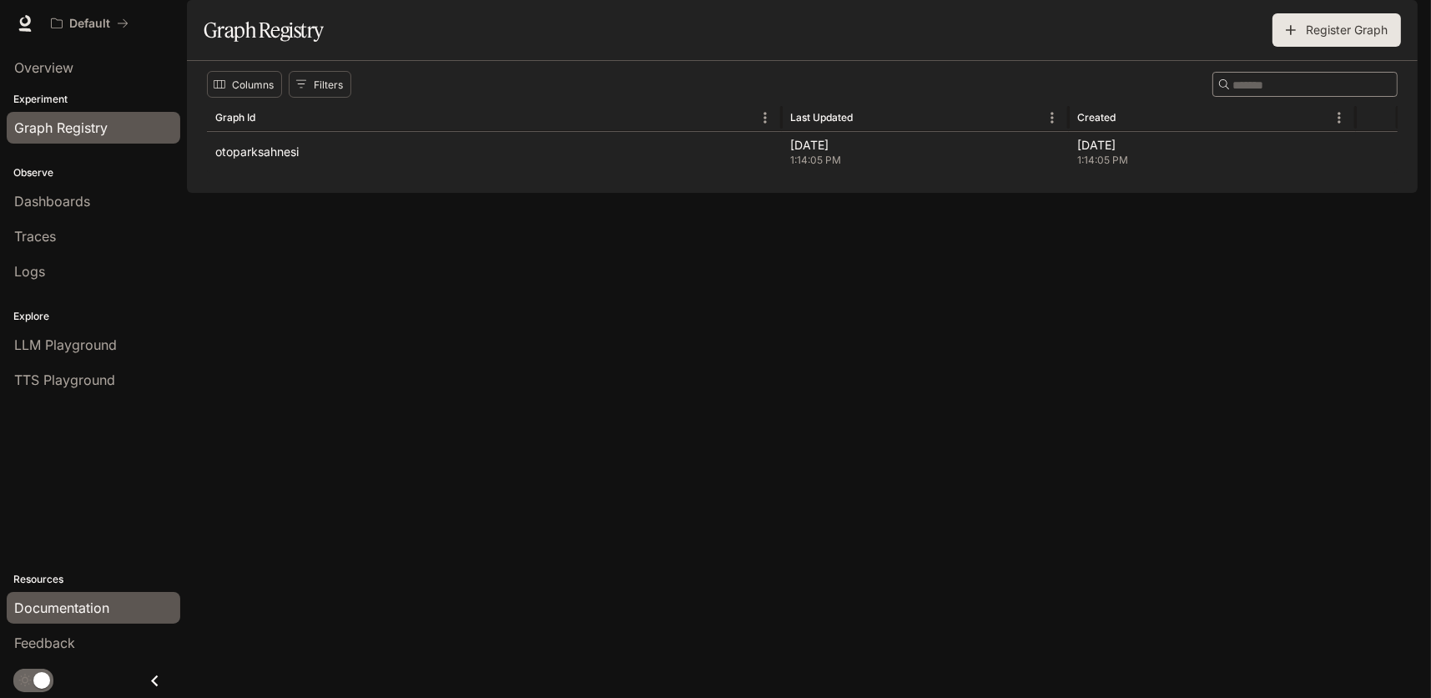
click at [74, 611] on span "Documentation" at bounding box center [61, 608] width 95 height 20
